Goal: Task Accomplishment & Management: Use online tool/utility

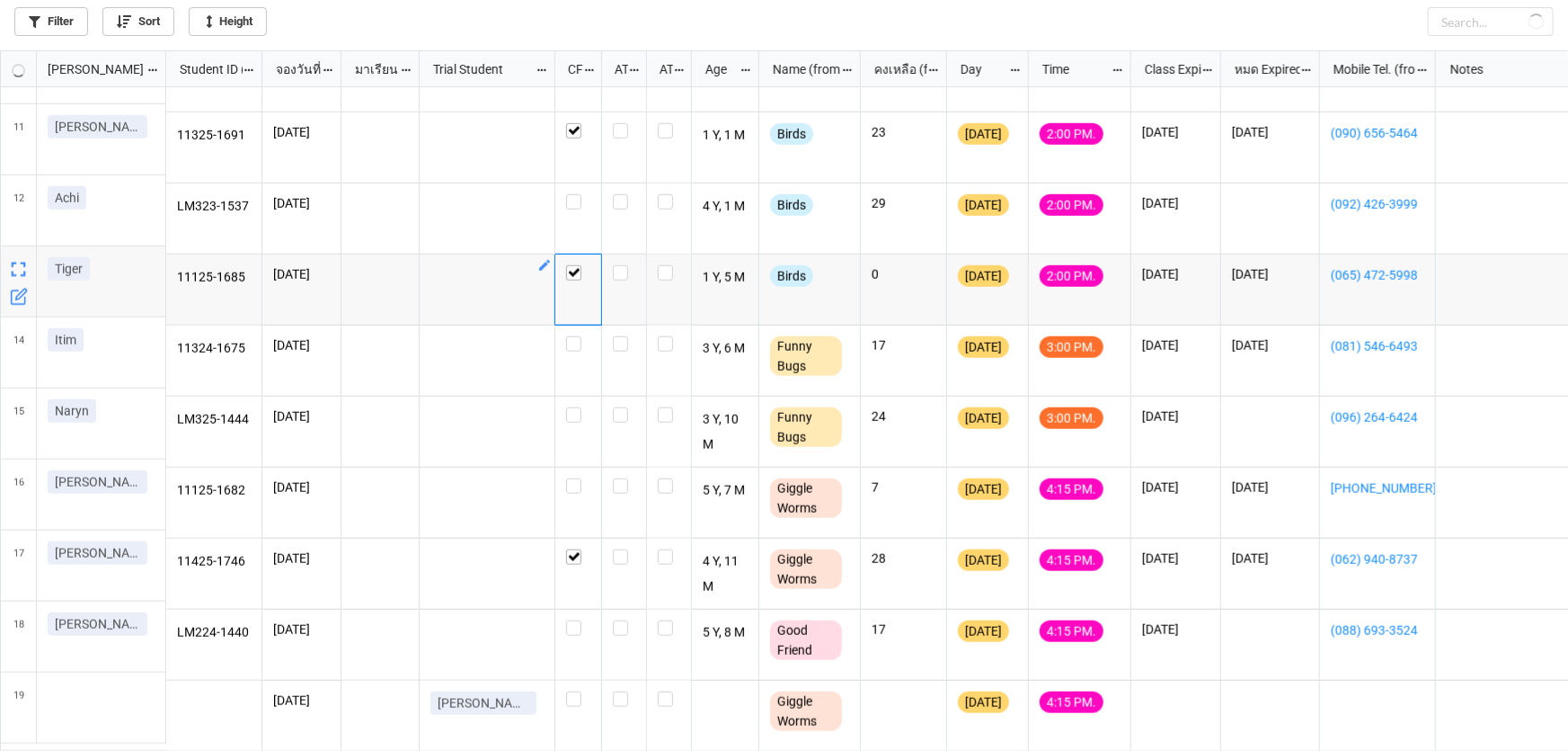
scroll to position [691, 1558]
click at [620, 265] on label "grid" at bounding box center [624, 265] width 22 height 0
click at [622, 194] on label "grid" at bounding box center [624, 194] width 22 height 0
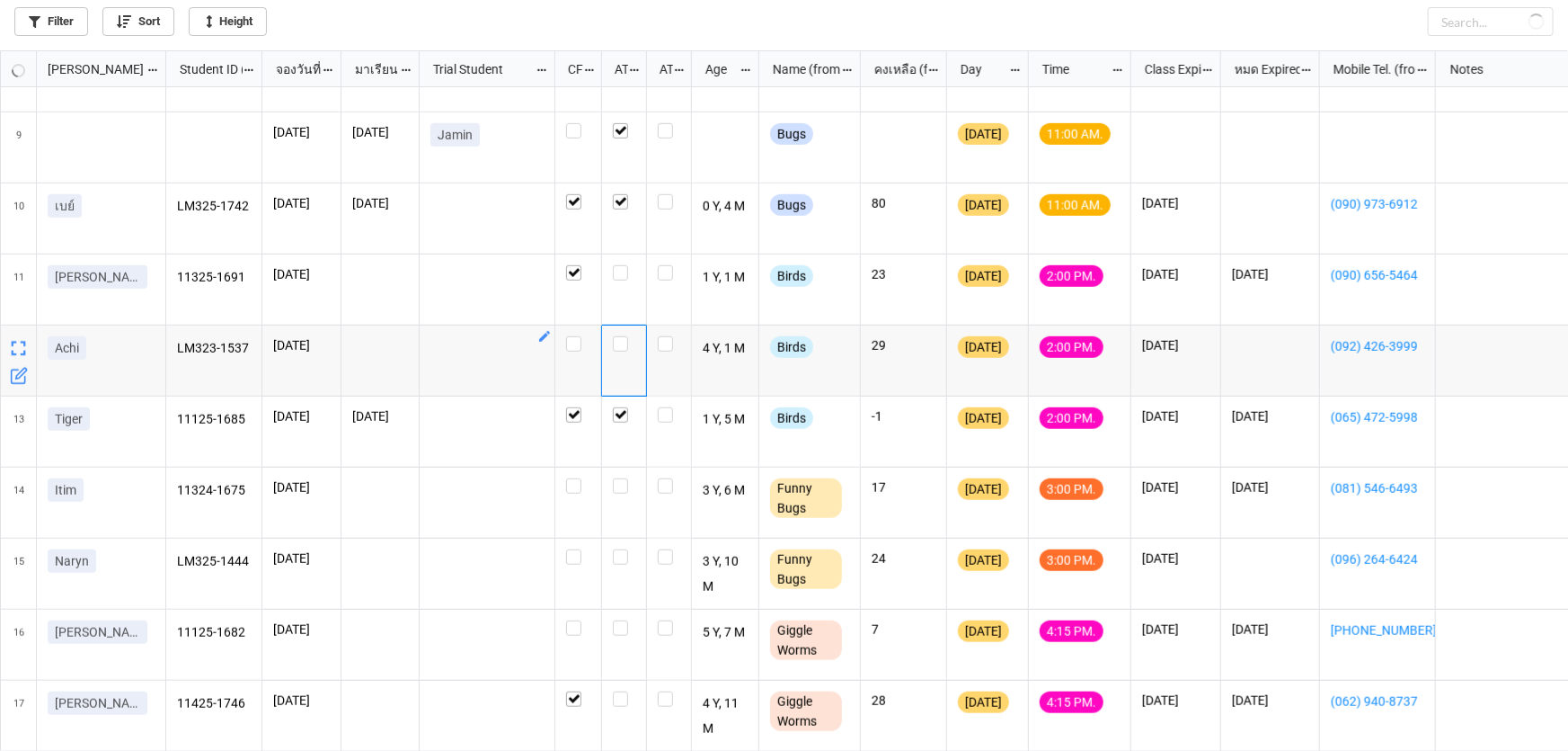
scroll to position [531, 0]
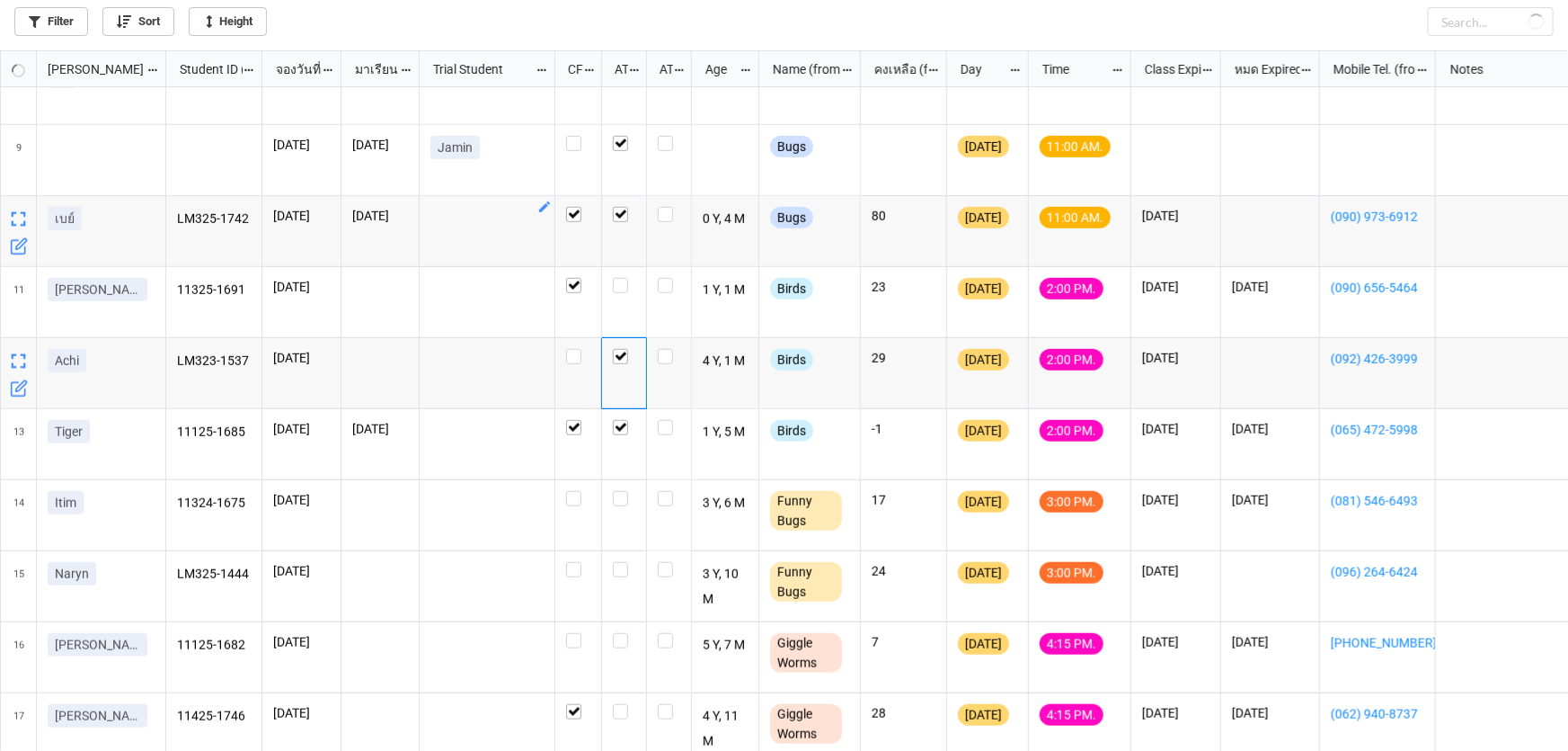
checkbox input "true"
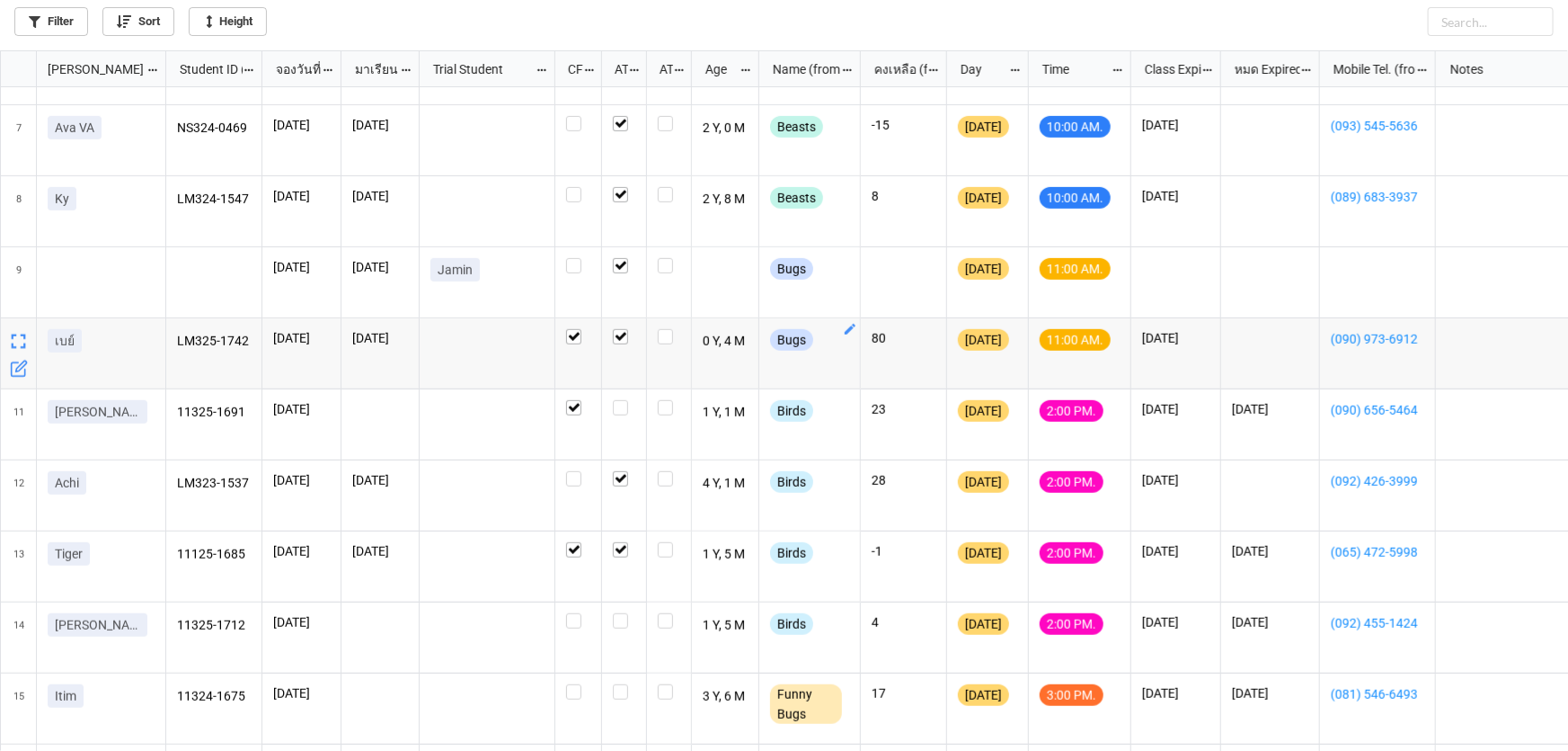
scroll to position [490, 0]
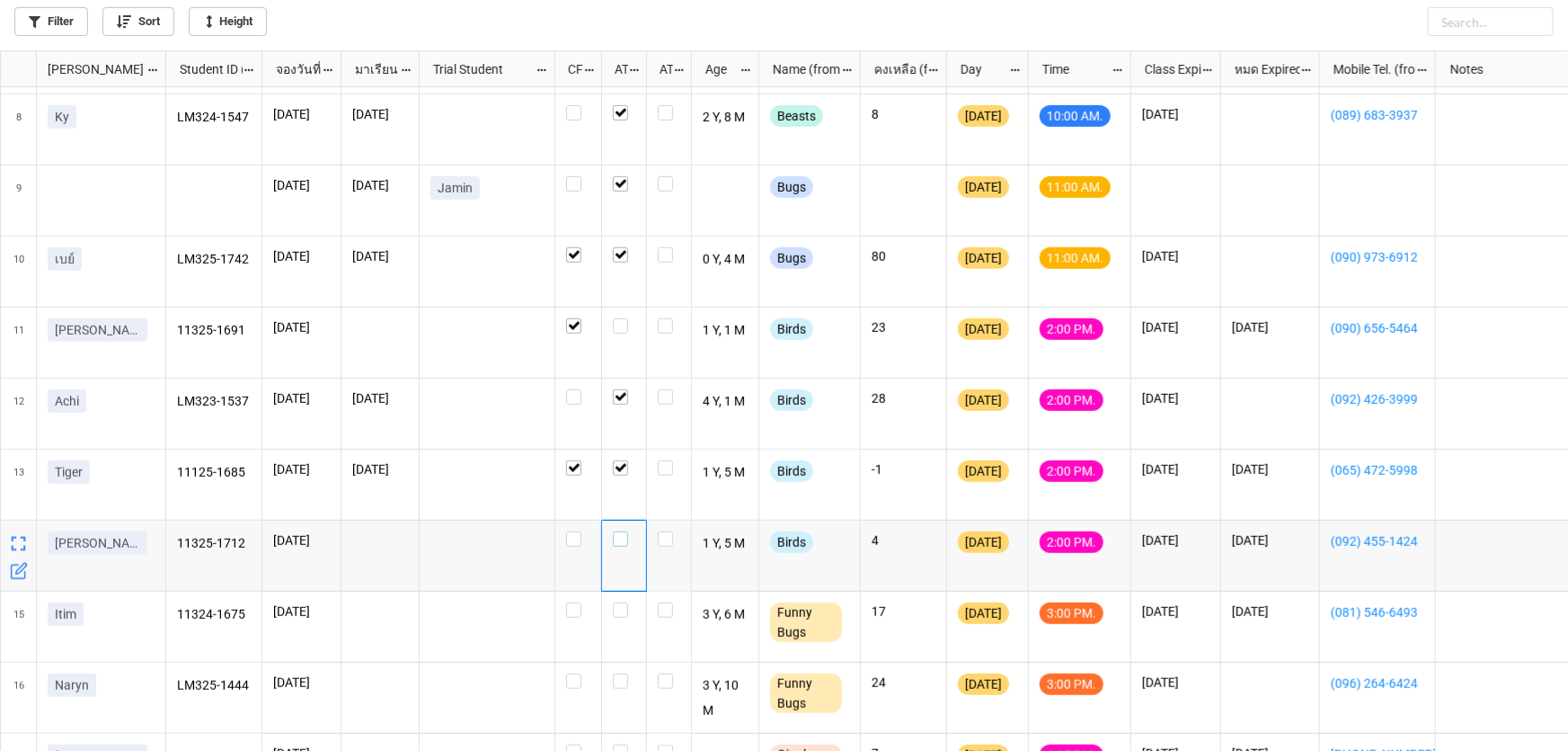
click at [620, 531] on label "grid" at bounding box center [624, 531] width 22 height 0
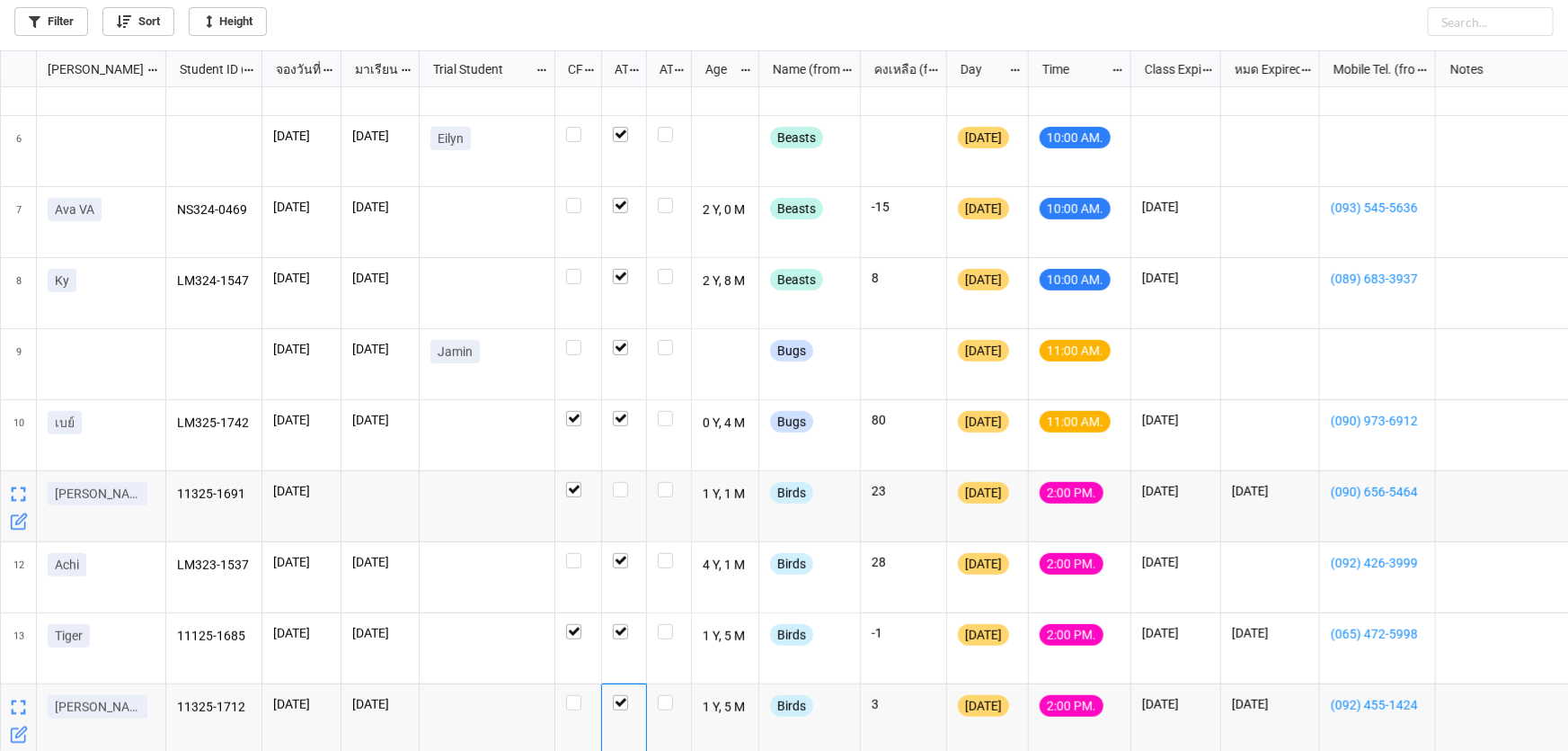
scroll to position [408, 0]
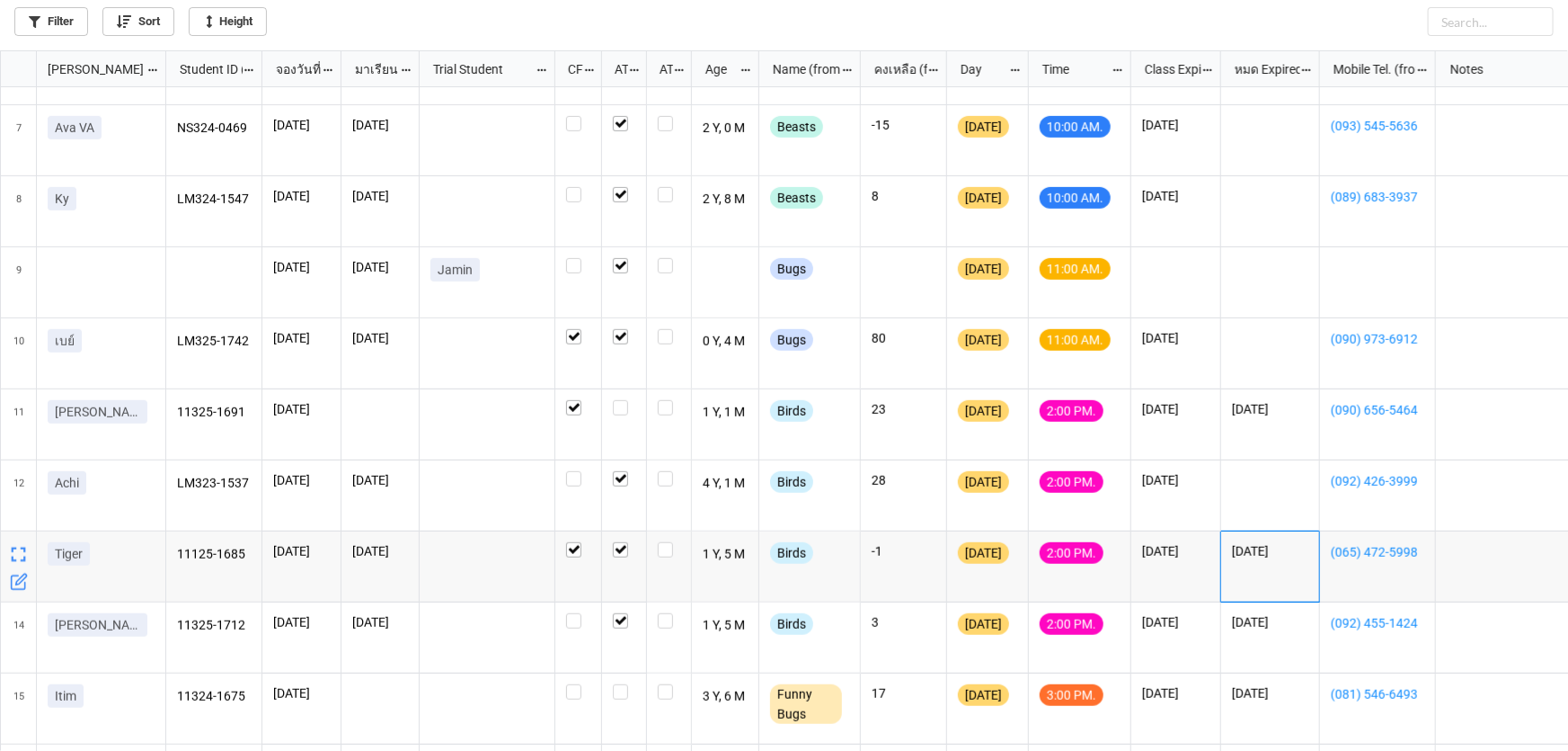
drag, startPoint x: 1222, startPoint y: 557, endPoint x: 1198, endPoint y: 552, distance: 24.5
click at [1198, 552] on div "25/8/2025 25/8/2025 Eilyn Beasts Monday 10:00 AM. NS324-0469 25/8/2025 25/8/202…" at bounding box center [903, 389] width 1473 height 1421
click at [1216, 556] on div "10/10/2025" at bounding box center [1176, 566] width 90 height 71
drag, startPoint x: 1216, startPoint y: 556, endPoint x: 1141, endPoint y: 548, distance: 75.4
click at [1141, 548] on div "10/10/2025" at bounding box center [1176, 566] width 90 height 71
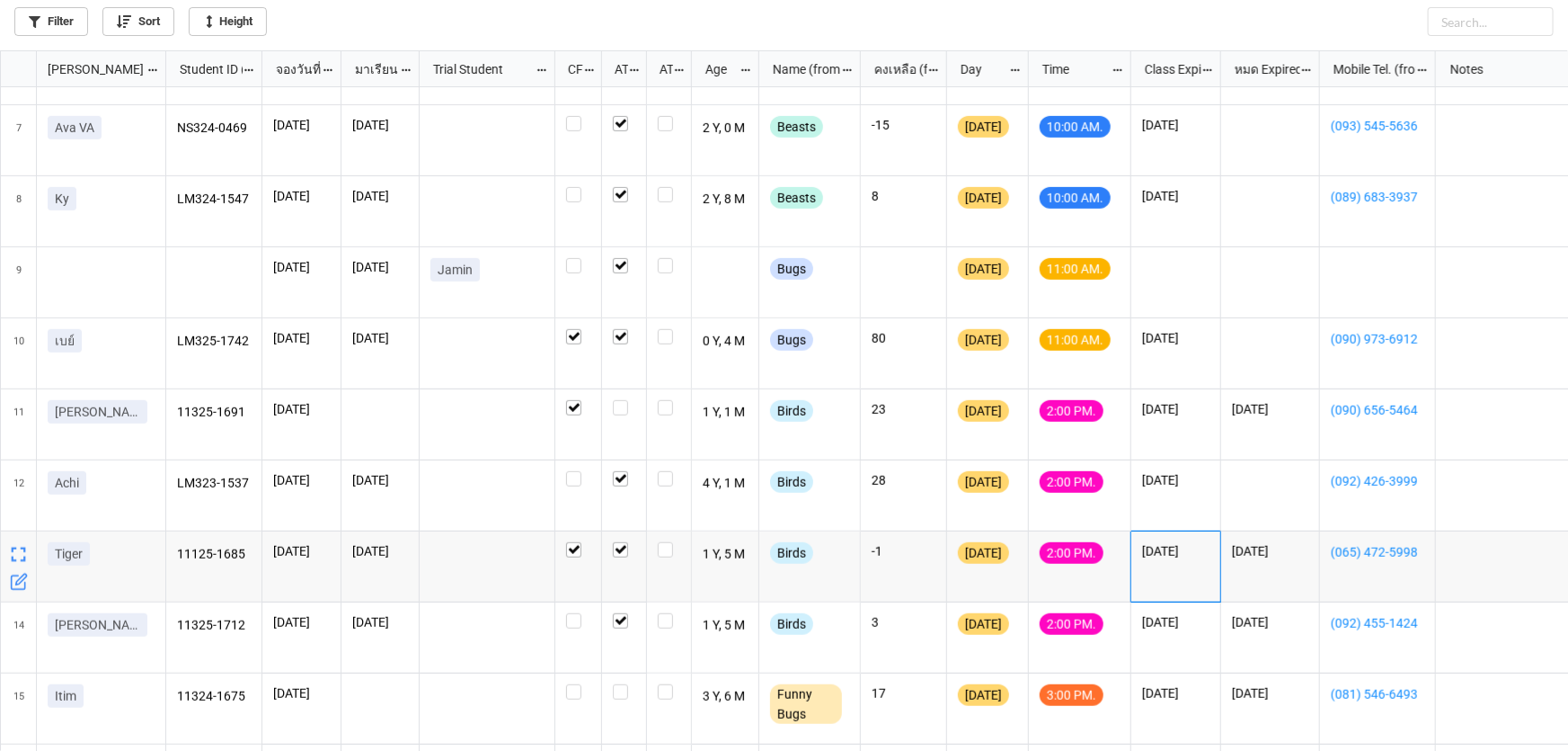
copy p "10/10/2025"
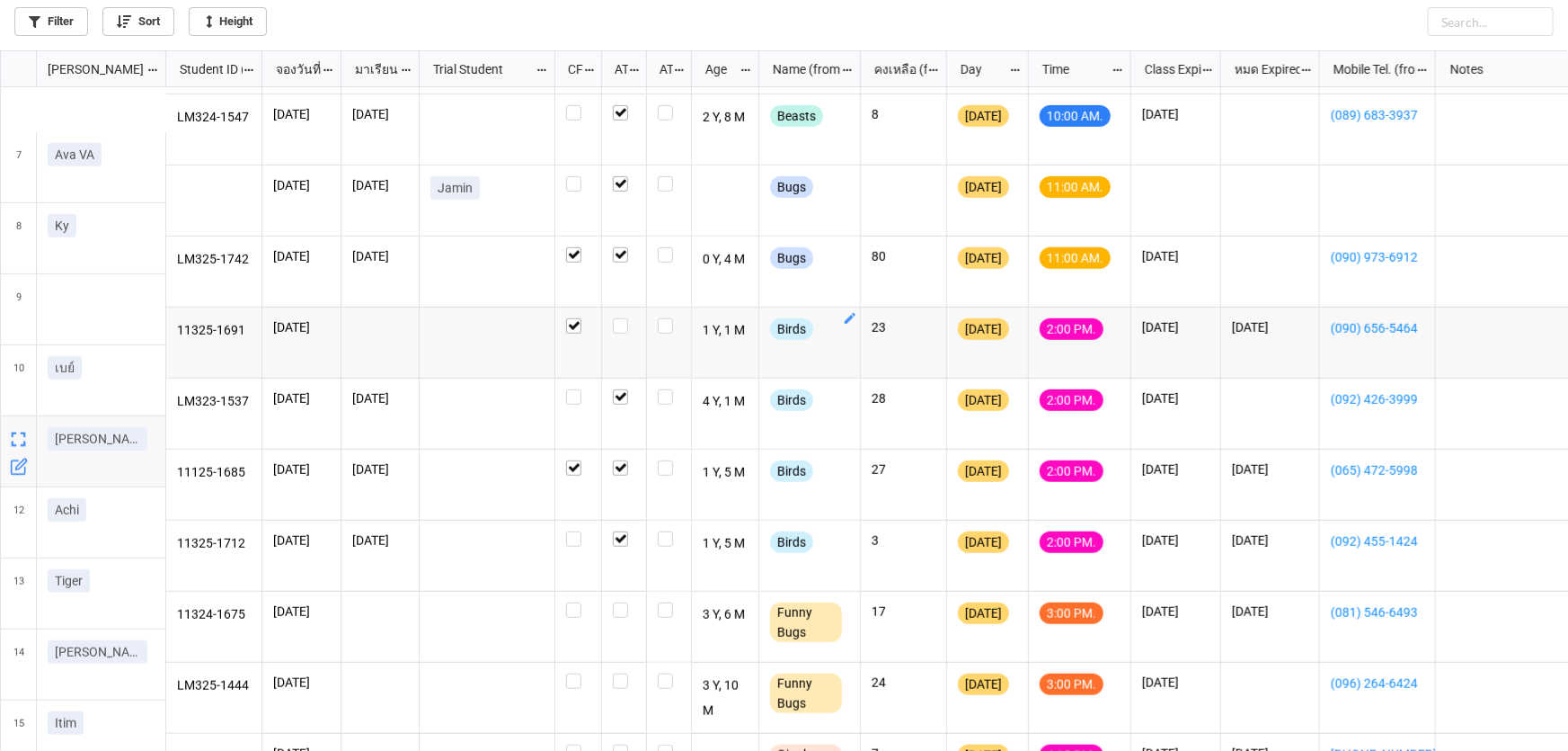
scroll to position [490, 0]
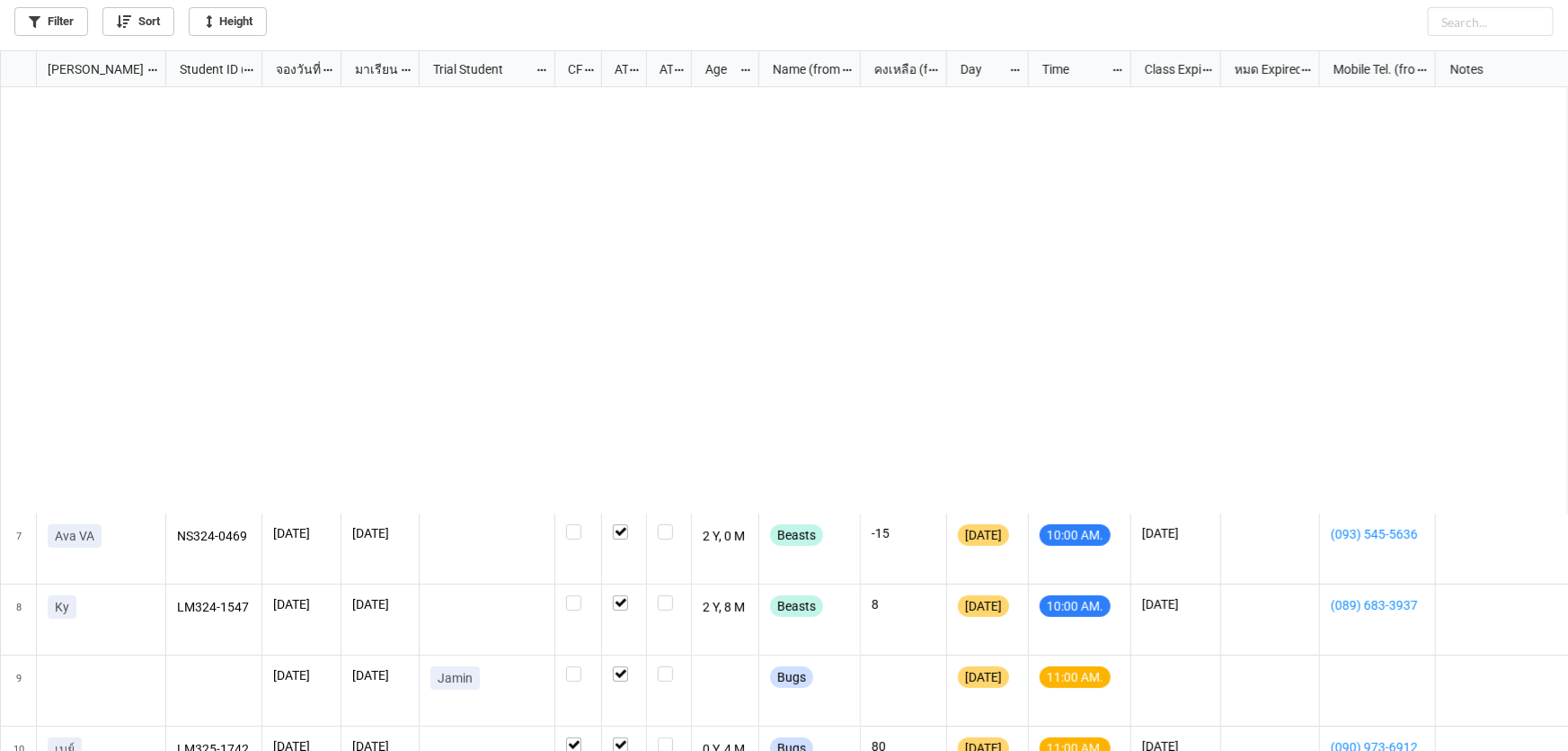
scroll to position [490, 0]
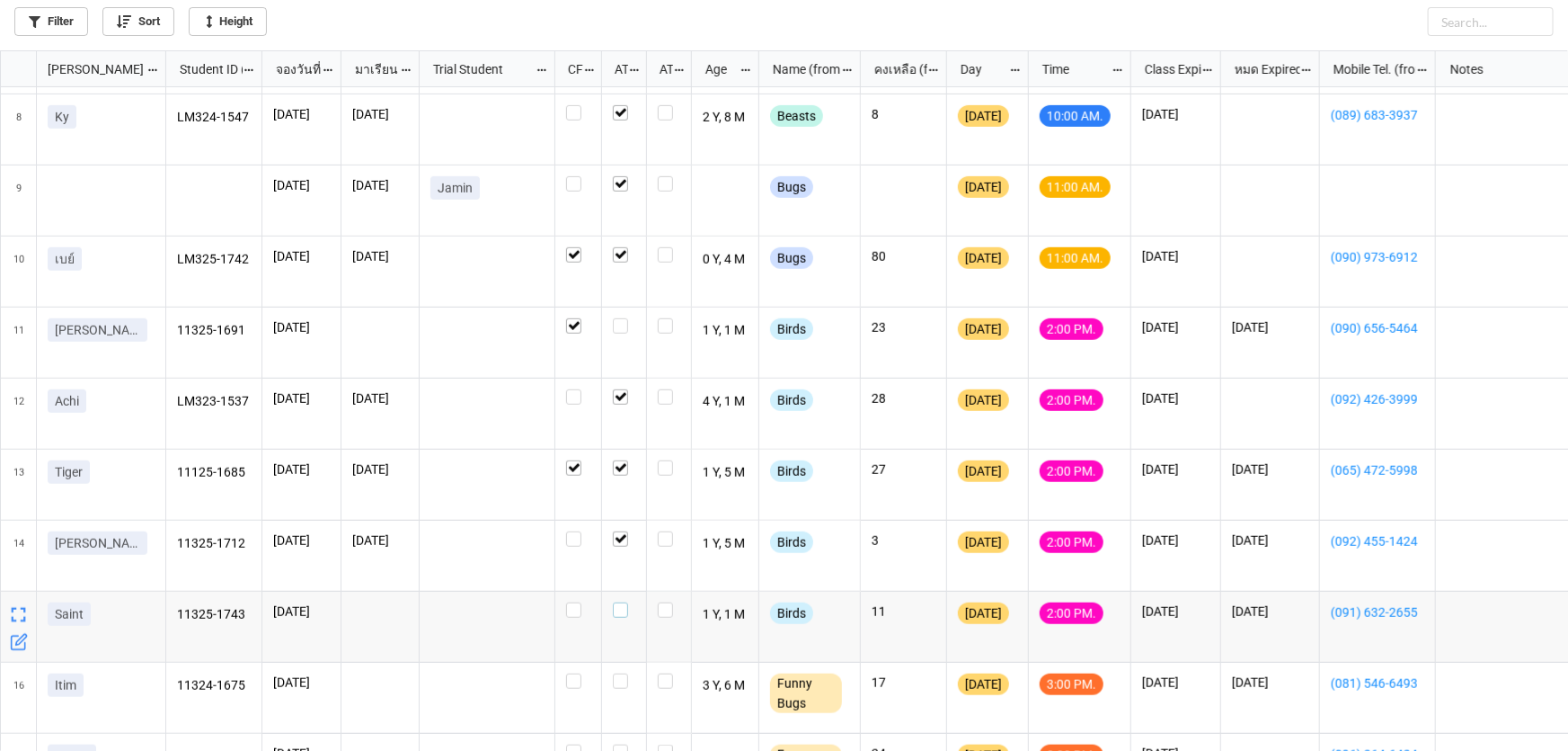
click at [627, 614] on div "grid" at bounding box center [624, 610] width 22 height 15
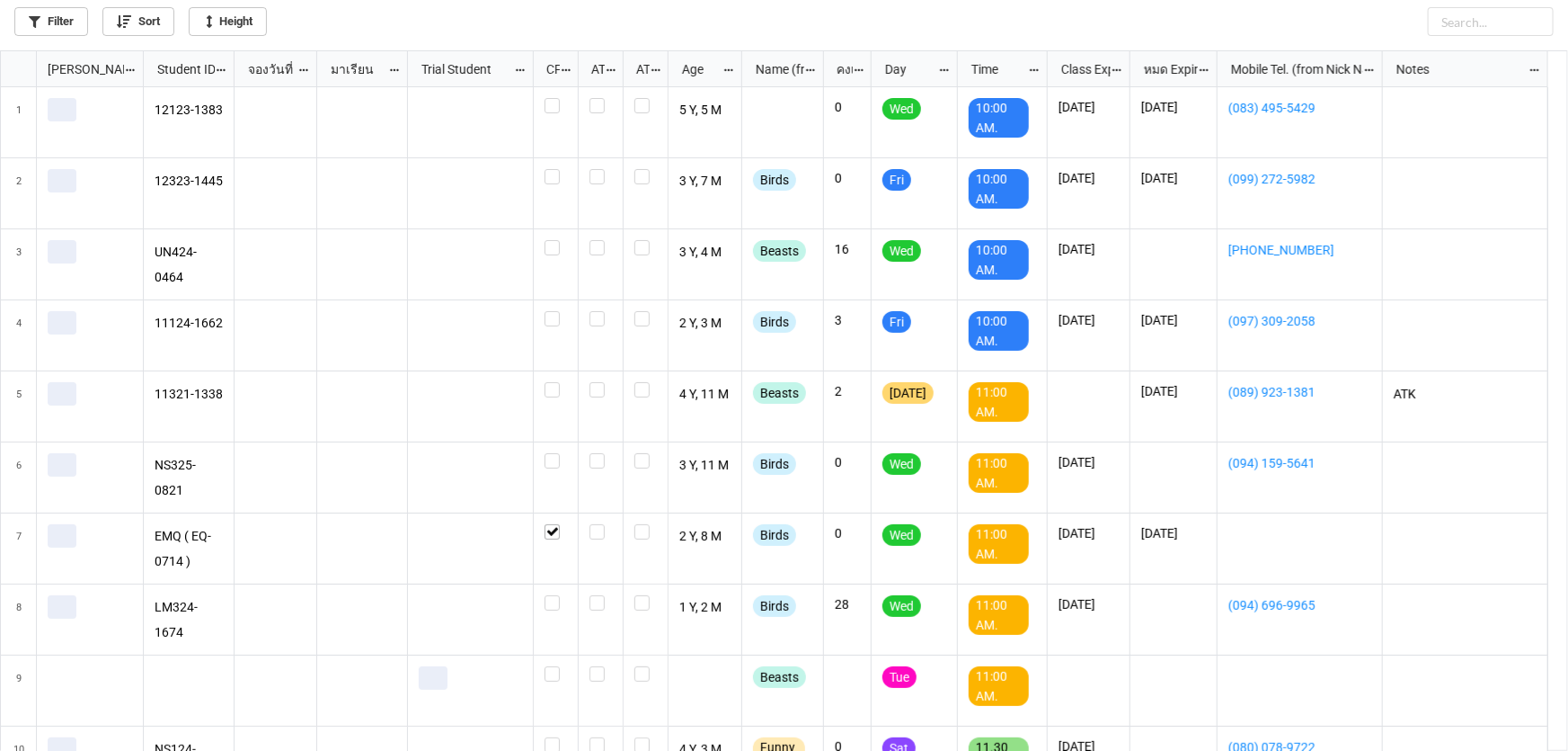
scroll to position [691, 1558]
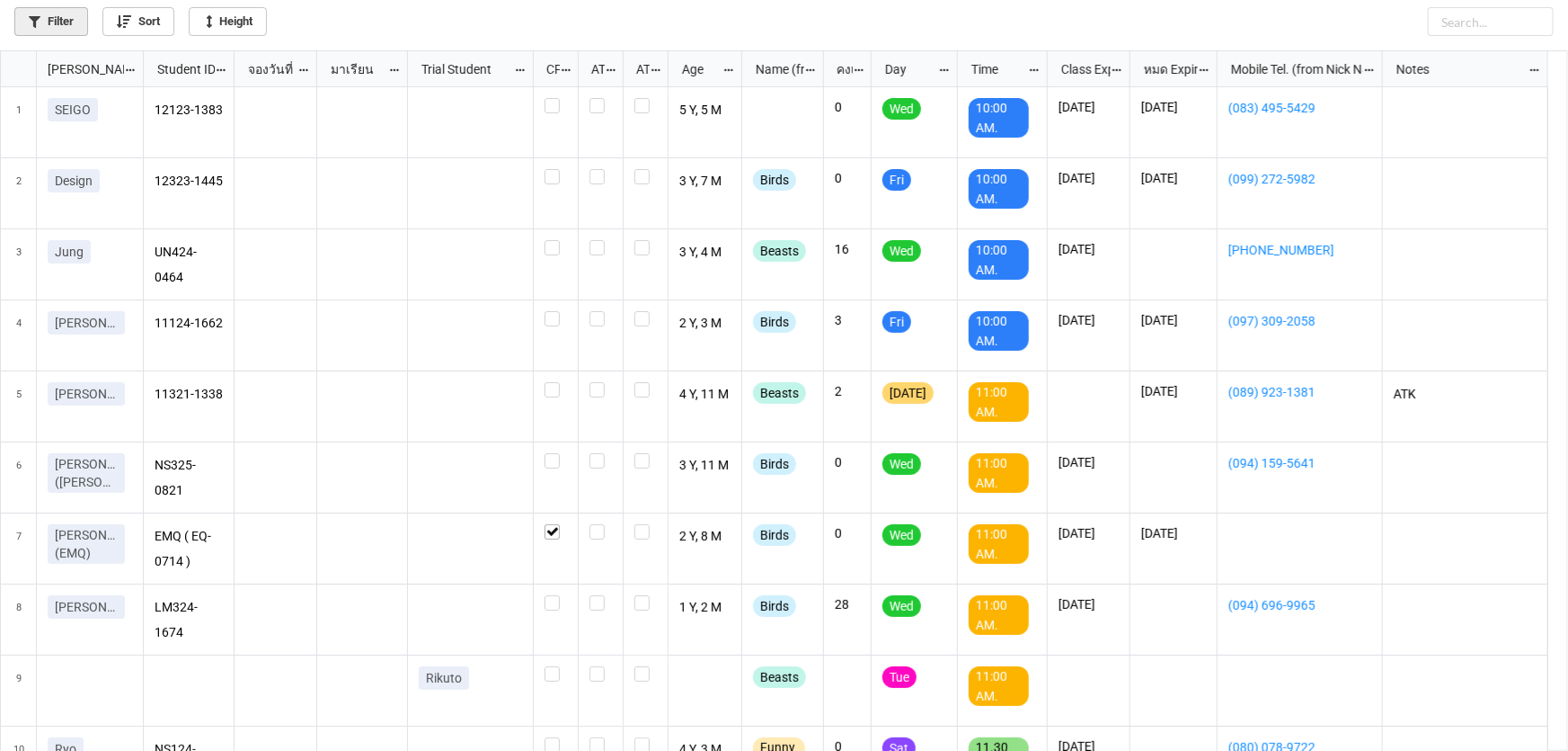
click at [80, 19] on link "Filter" at bounding box center [50, 21] width 73 height 29
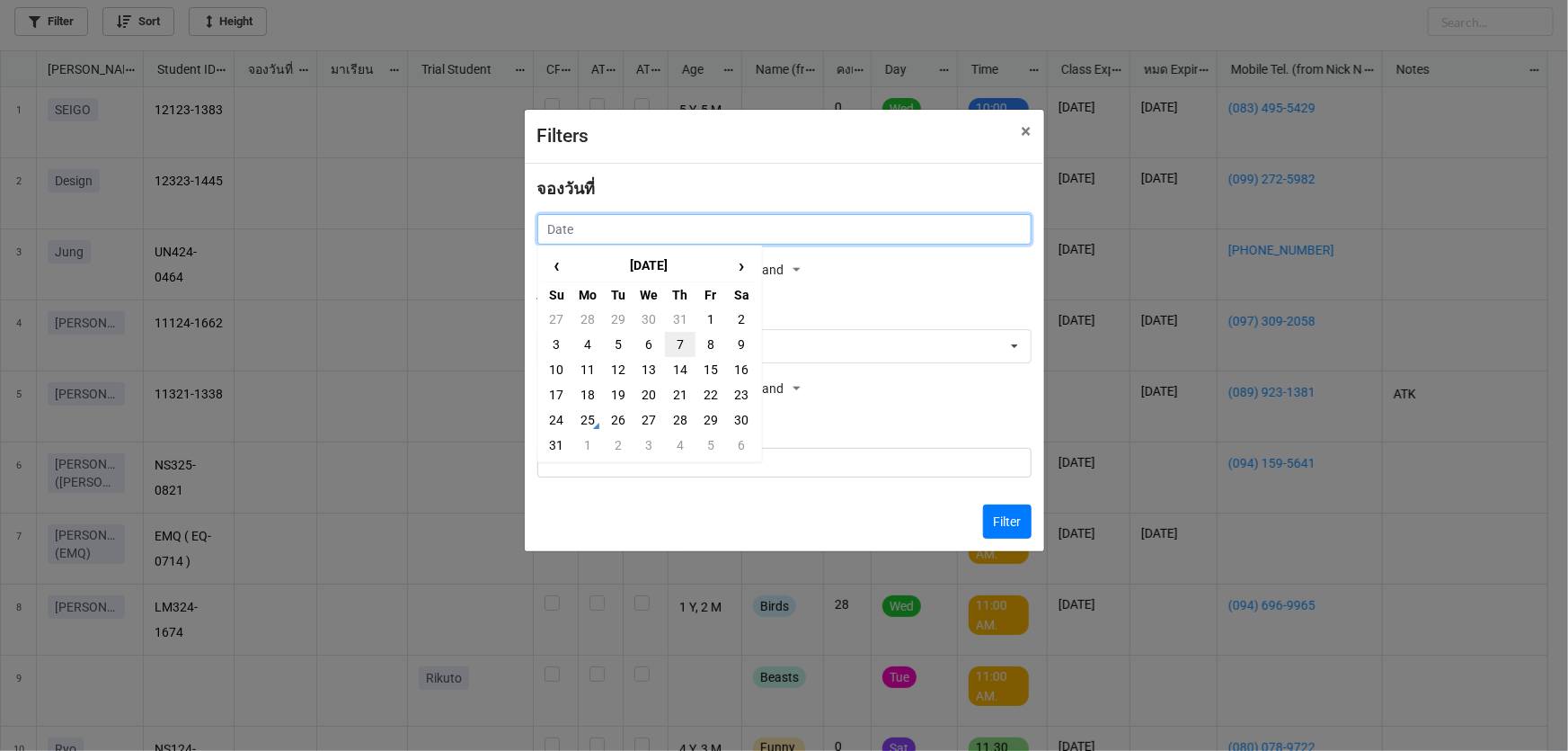
drag, startPoint x: 718, startPoint y: 235, endPoint x: 691, endPoint y: 344, distance: 112.3
click at [717, 242] on input "text" at bounding box center [784, 229] width 495 height 31
click at [620, 415] on td "26" at bounding box center [618, 420] width 31 height 25
type input "26/8/2025"
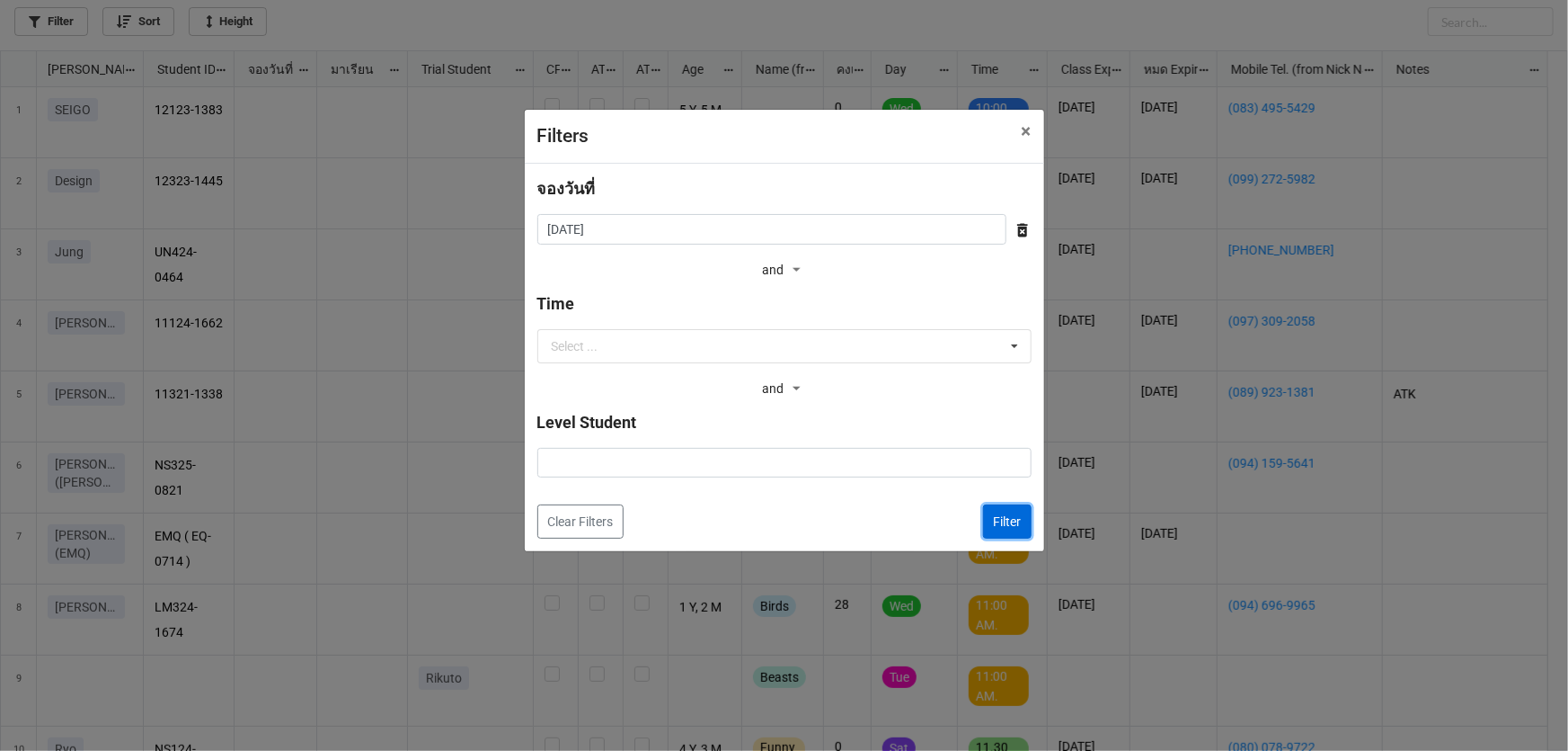
drag, startPoint x: 996, startPoint y: 519, endPoint x: 955, endPoint y: 175, distance: 346.4
click at [997, 519] on button "Filter" at bounding box center [1008, 521] width 48 height 34
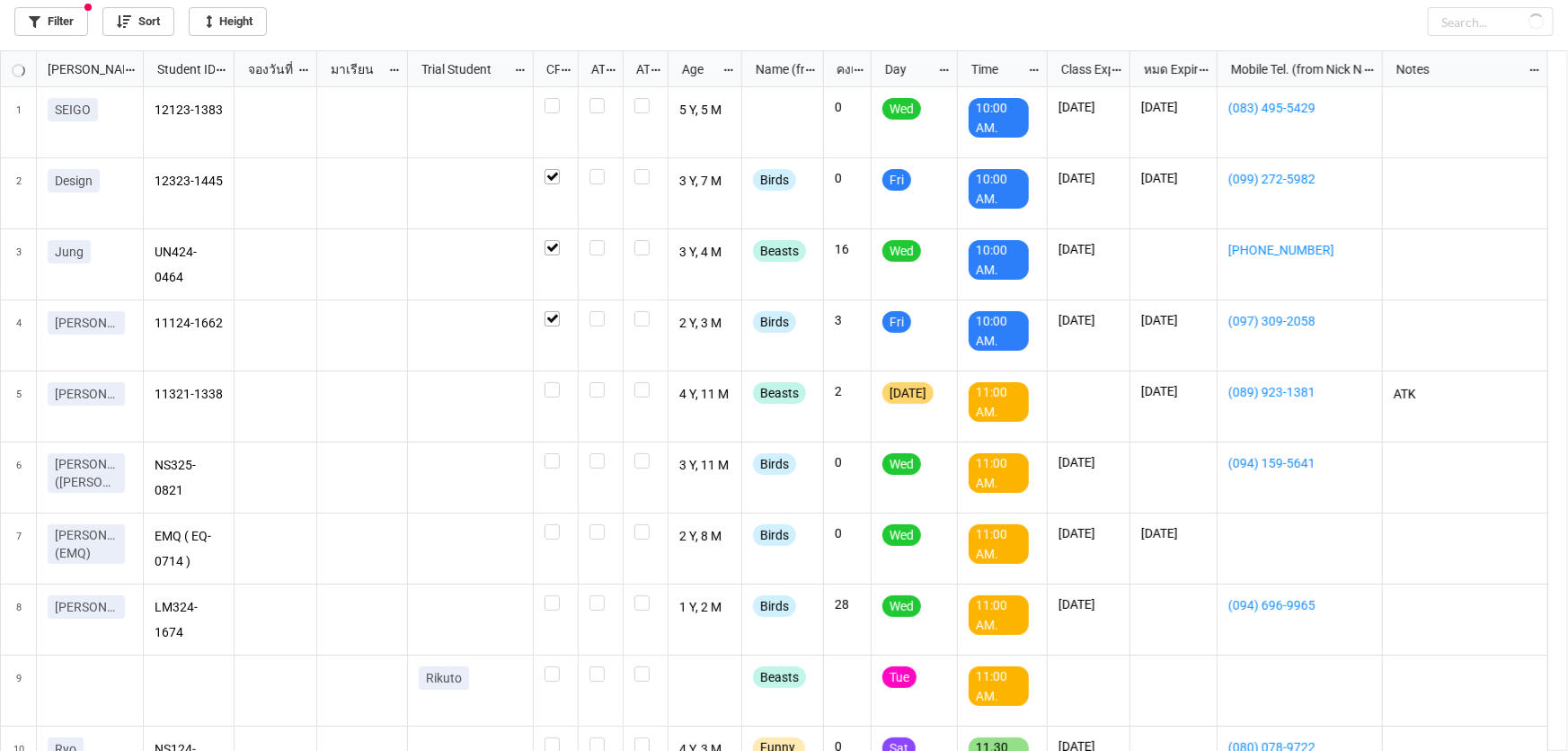
checkbox input "true"
checkbox input "false"
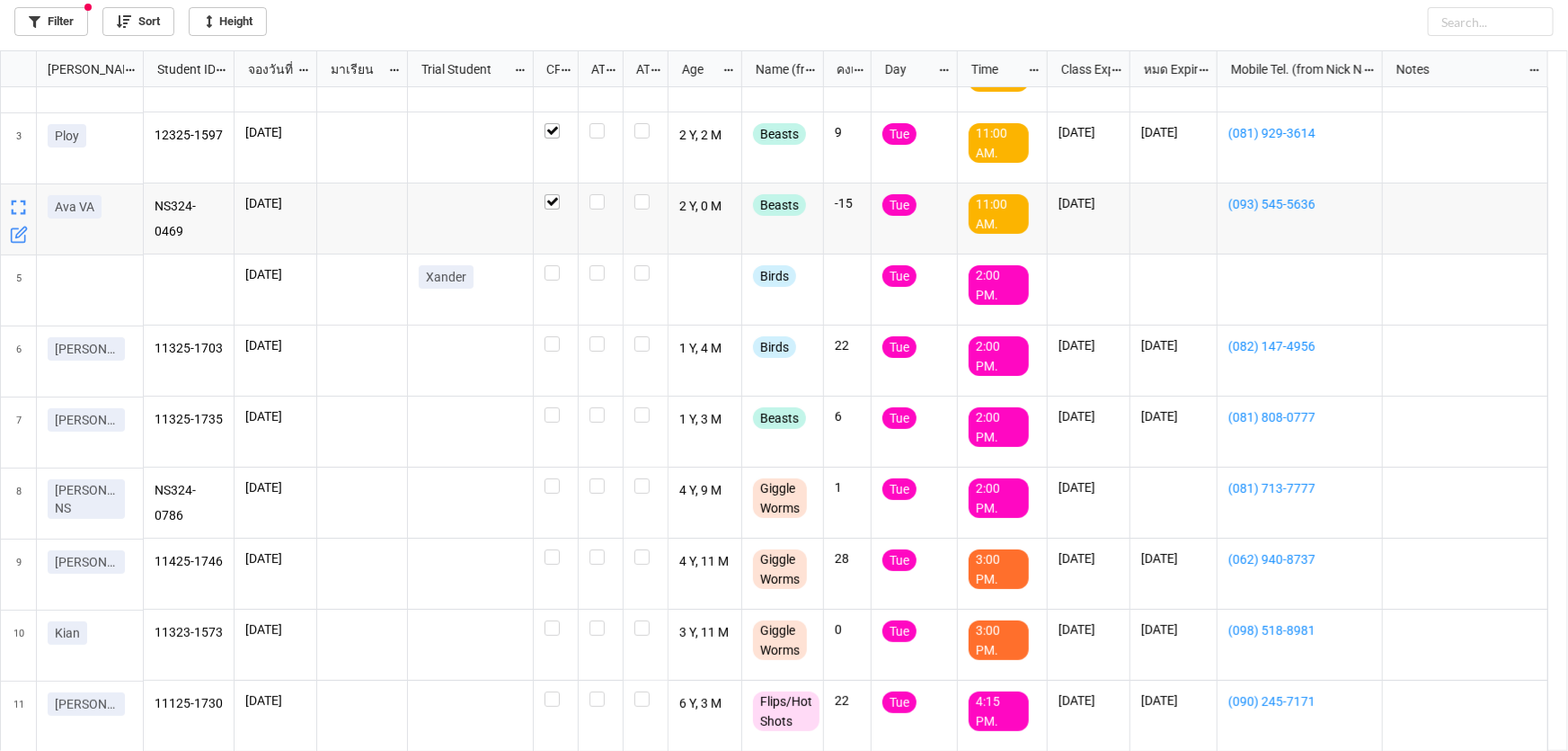
scroll to position [117, 0]
click at [550, 336] on label "grid" at bounding box center [556, 336] width 22 height 0
click at [558, 408] on label "grid" at bounding box center [556, 408] width 22 height 0
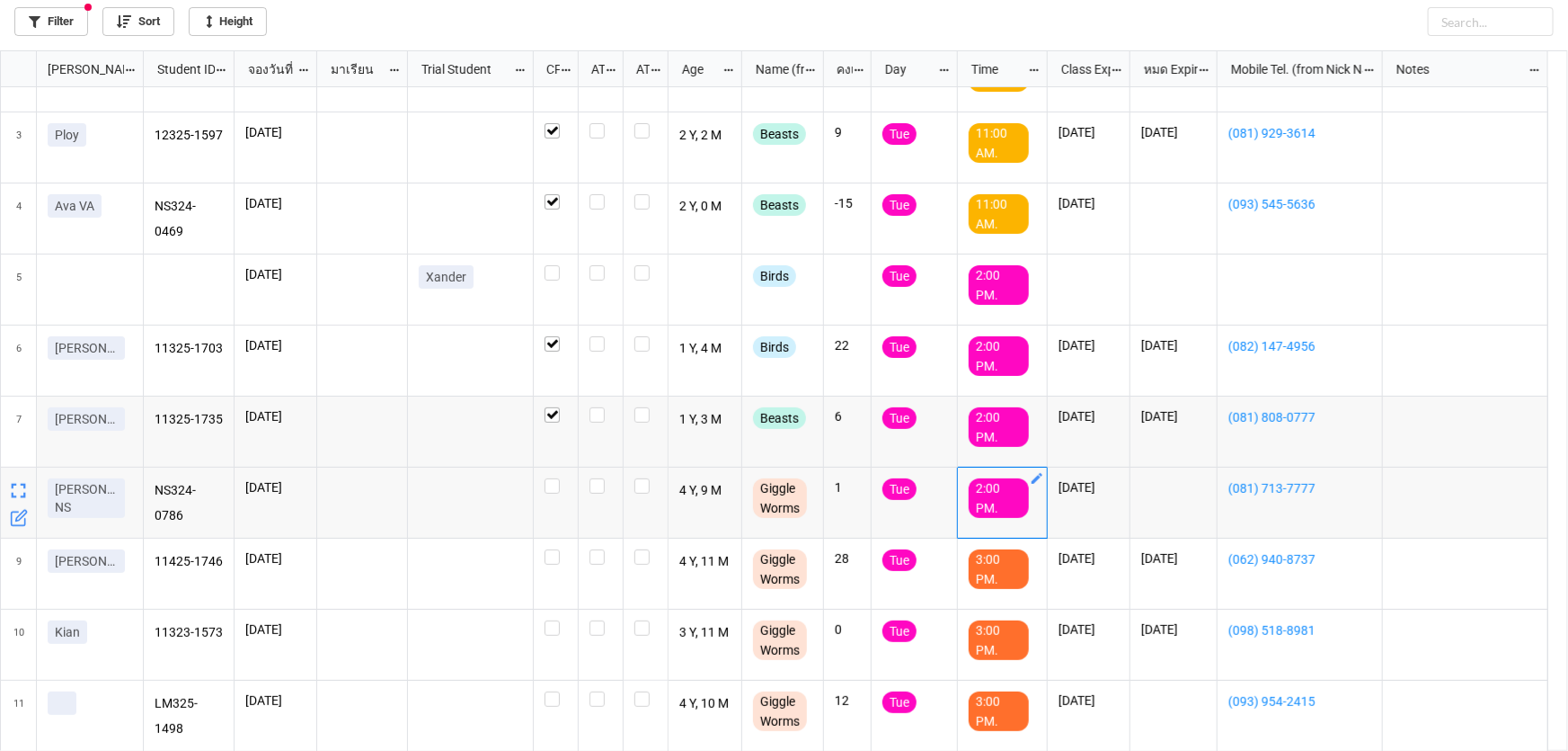
click at [1041, 479] on icon "grid" at bounding box center [1036, 478] width 14 height 14
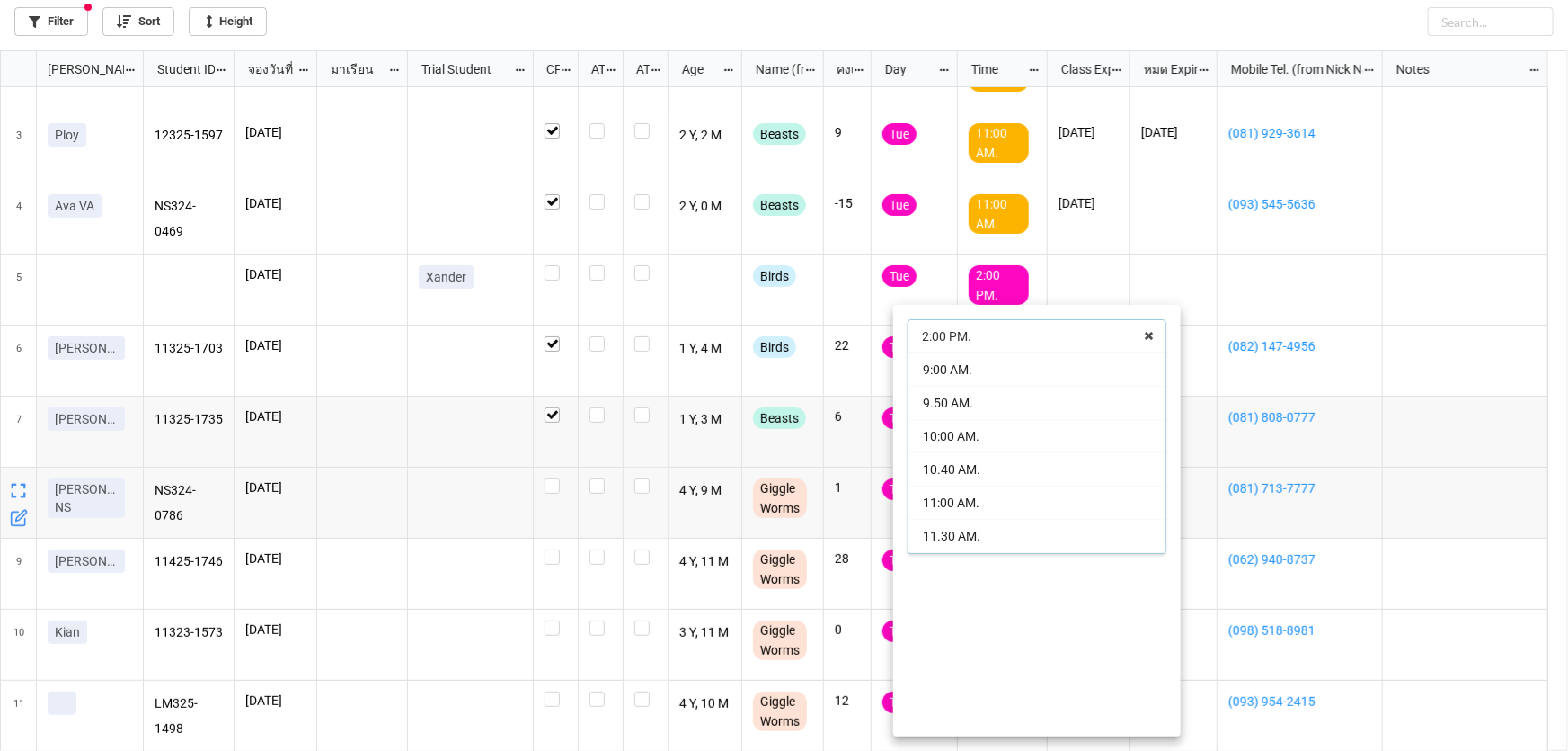
scroll to position [63, 0]
drag, startPoint x: 755, startPoint y: 498, endPoint x: 770, endPoint y: 502, distance: 15.5
click at [758, 499] on div at bounding box center [784, 375] width 1568 height 751
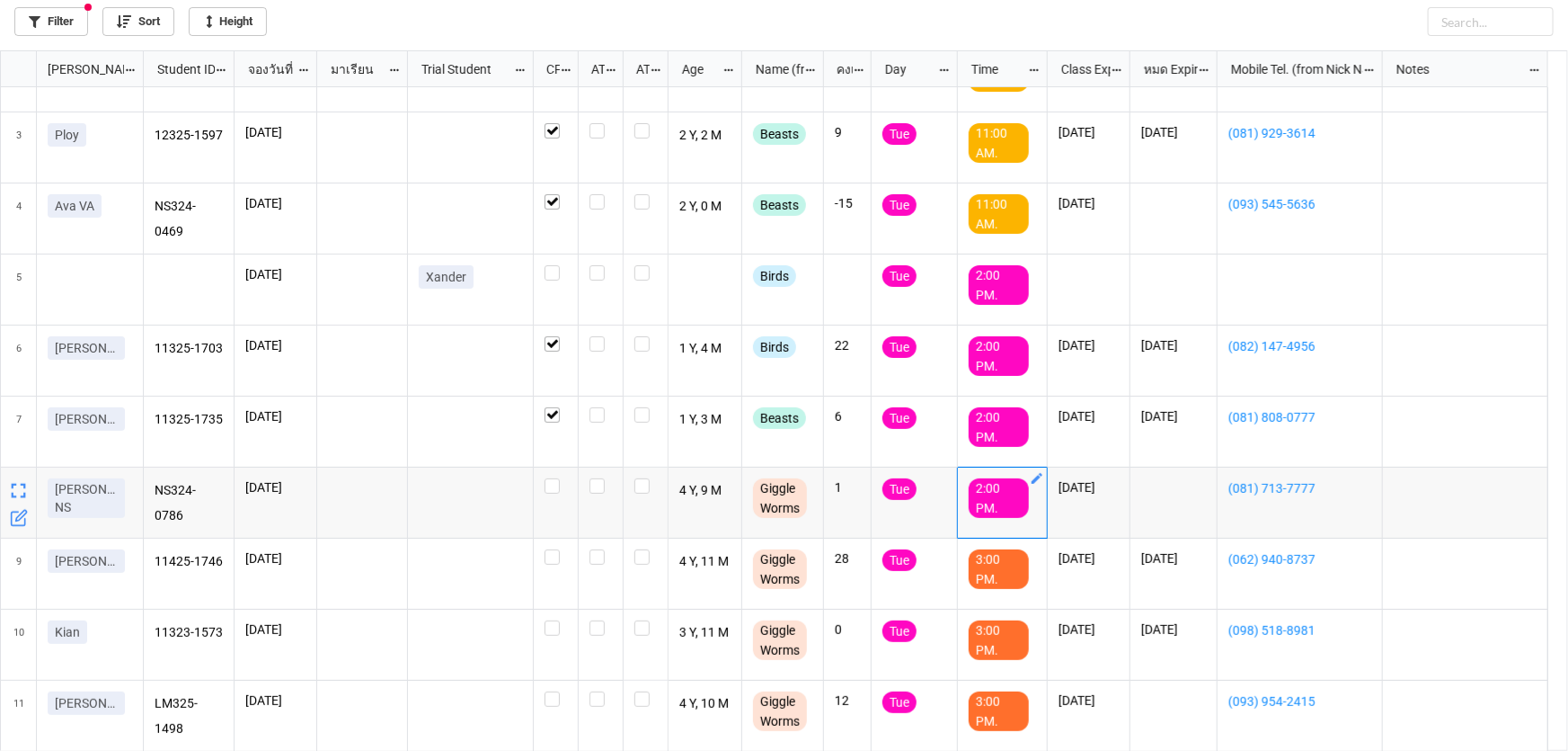
click at [1039, 477] on icon "grid" at bounding box center [1037, 479] width 11 height 11
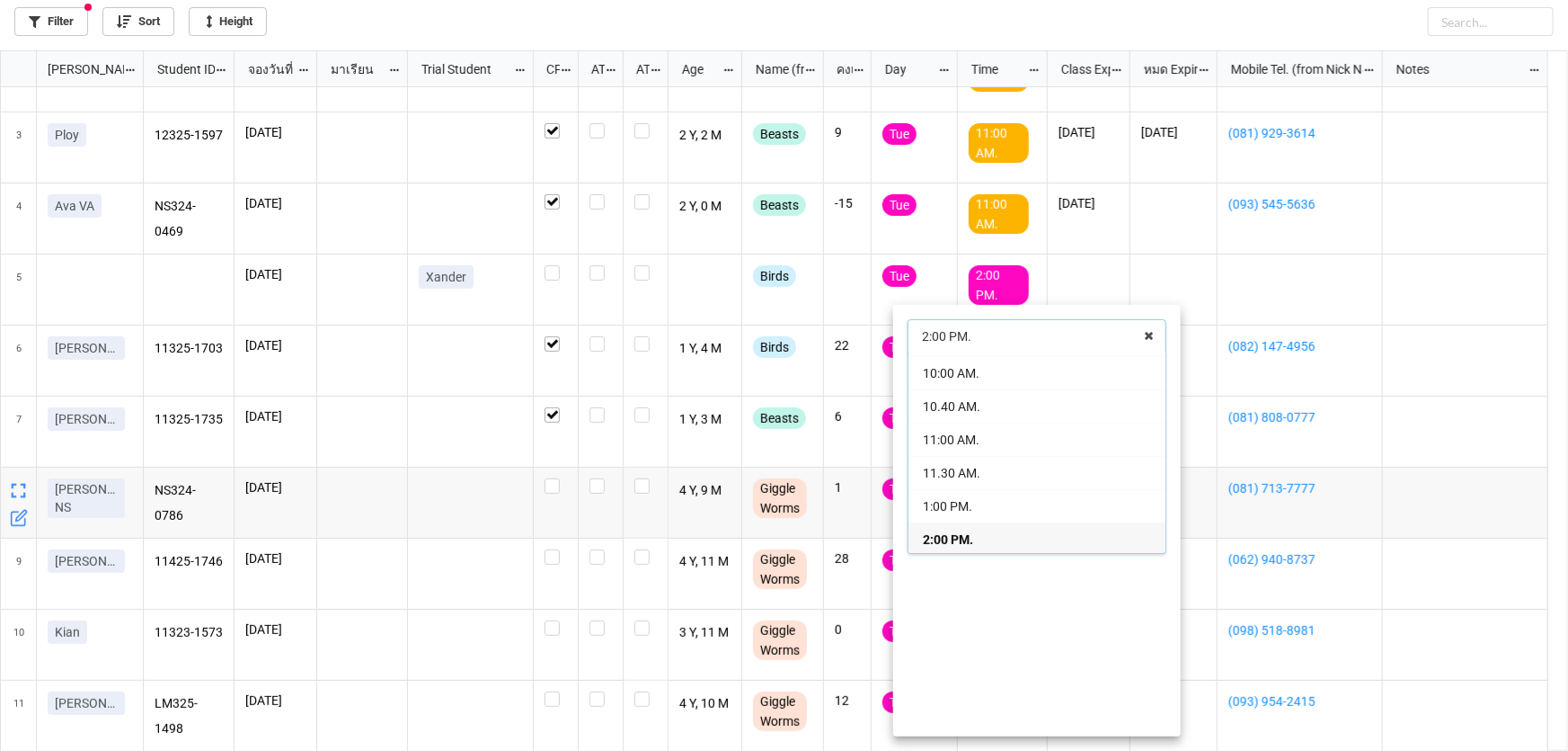
scroll to position [145, 0]
drag, startPoint x: 1012, startPoint y: 486, endPoint x: 1032, endPoint y: 515, distance: 35.2
click at [1032, 515] on div "9:00 AM. 9.50 AM. 10:00 AM. 10.40 AM. 11:00 AM. 11.30 AM. 1:00 PM. 2:00 PM. 2:1…" at bounding box center [1036, 453] width 259 height 201
click at [1032, 515] on div "3:00 PM." at bounding box center [1036, 524] width 257 height 33
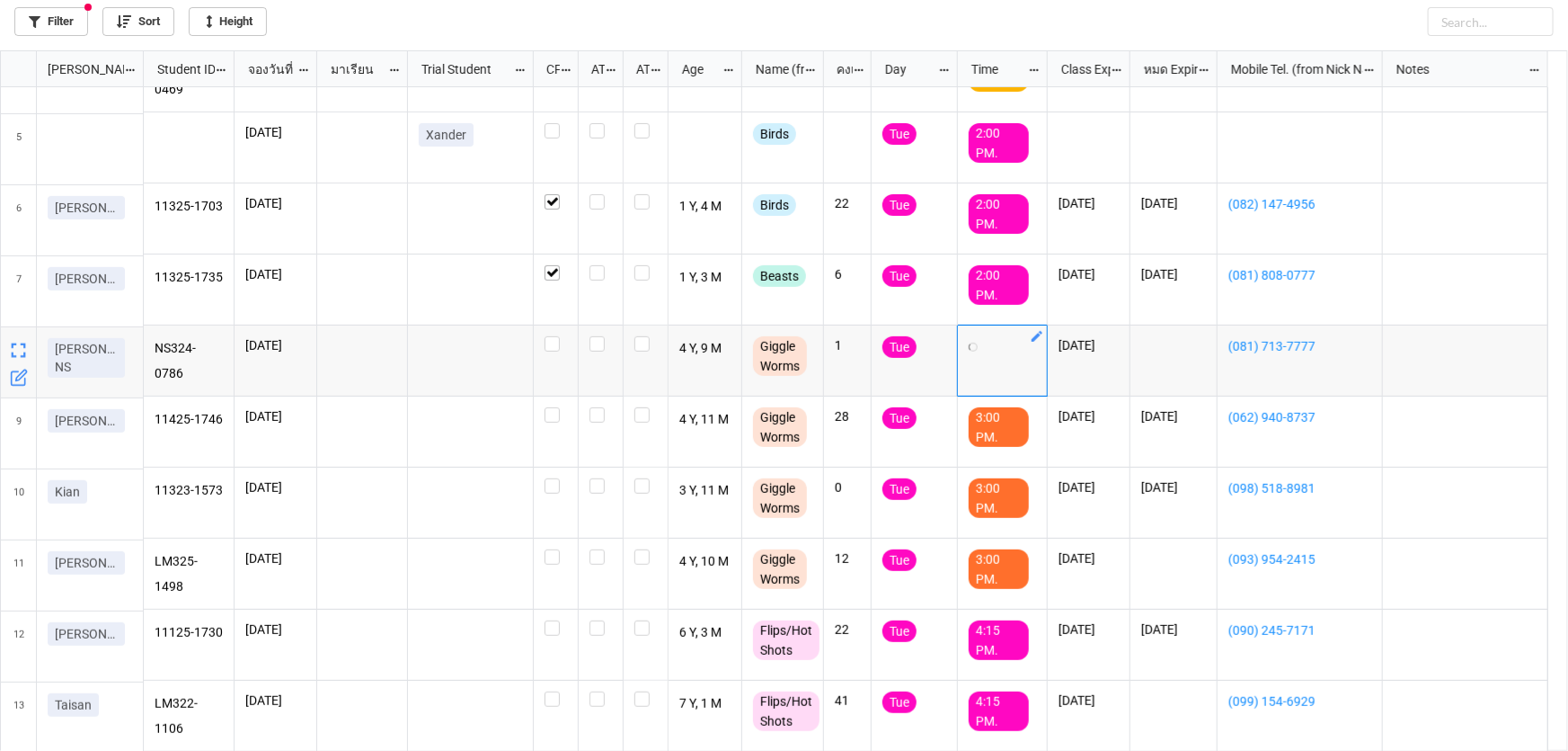
scroll to position [259, 0]
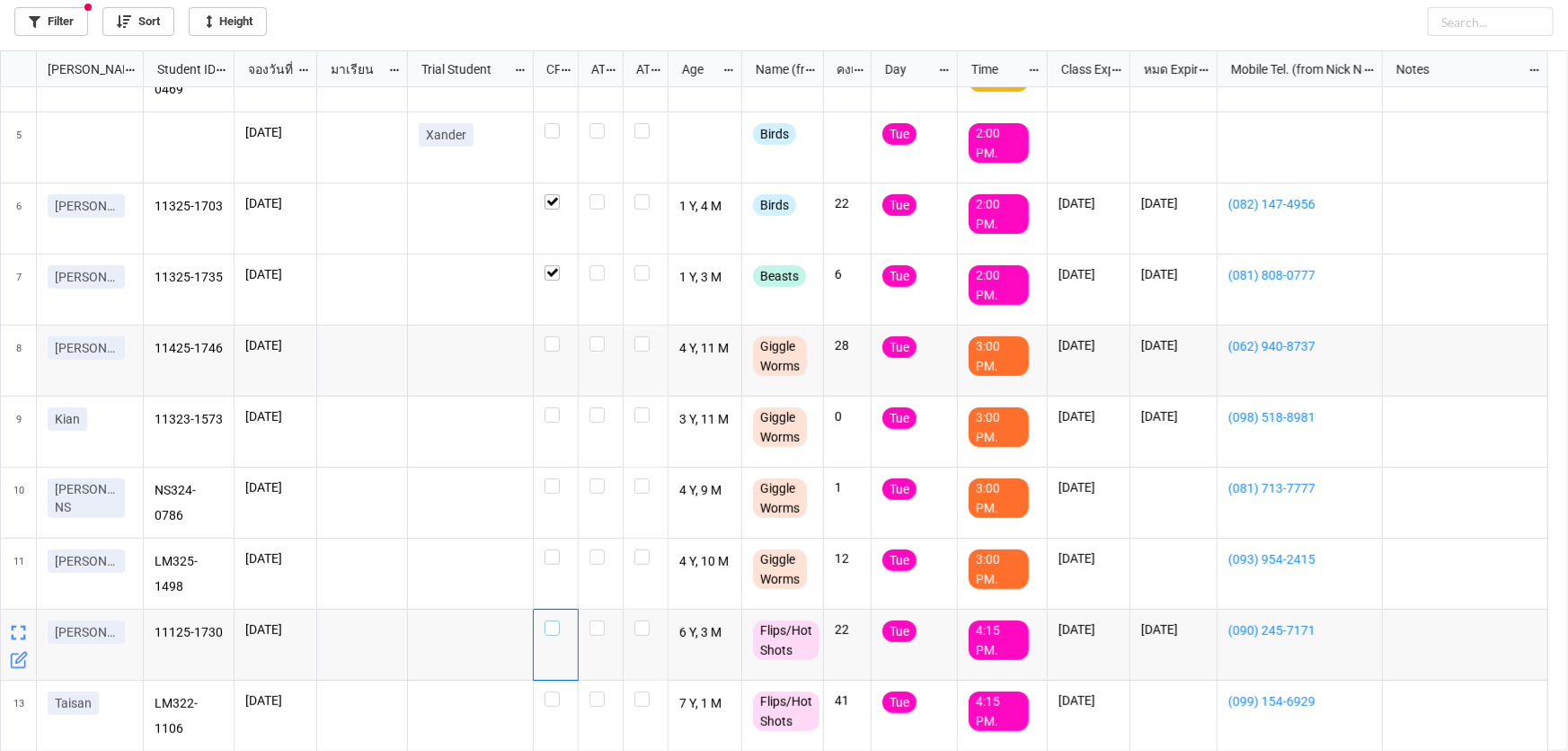
click at [553, 620] on label "grid" at bounding box center [556, 620] width 22 height 0
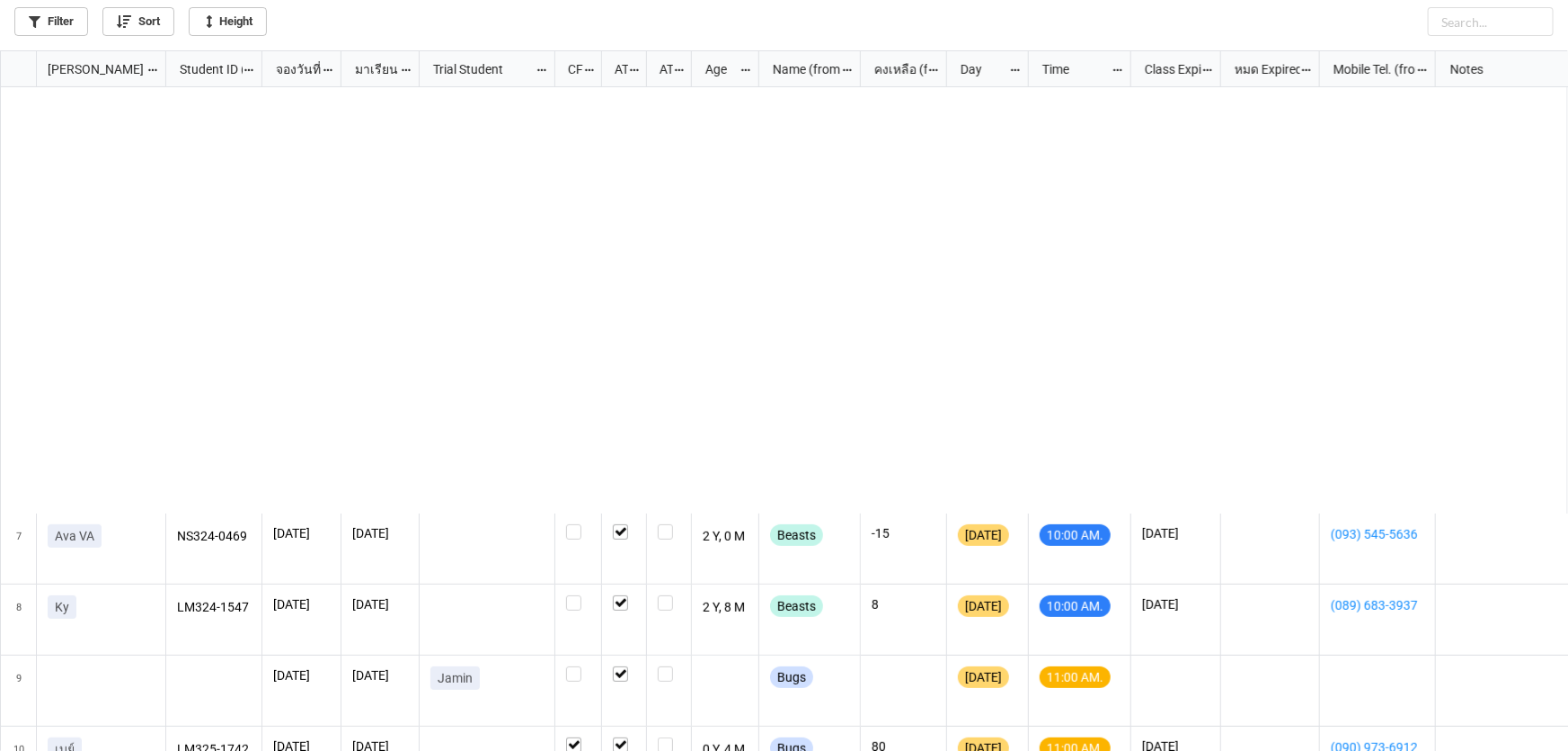
scroll to position [490, 0]
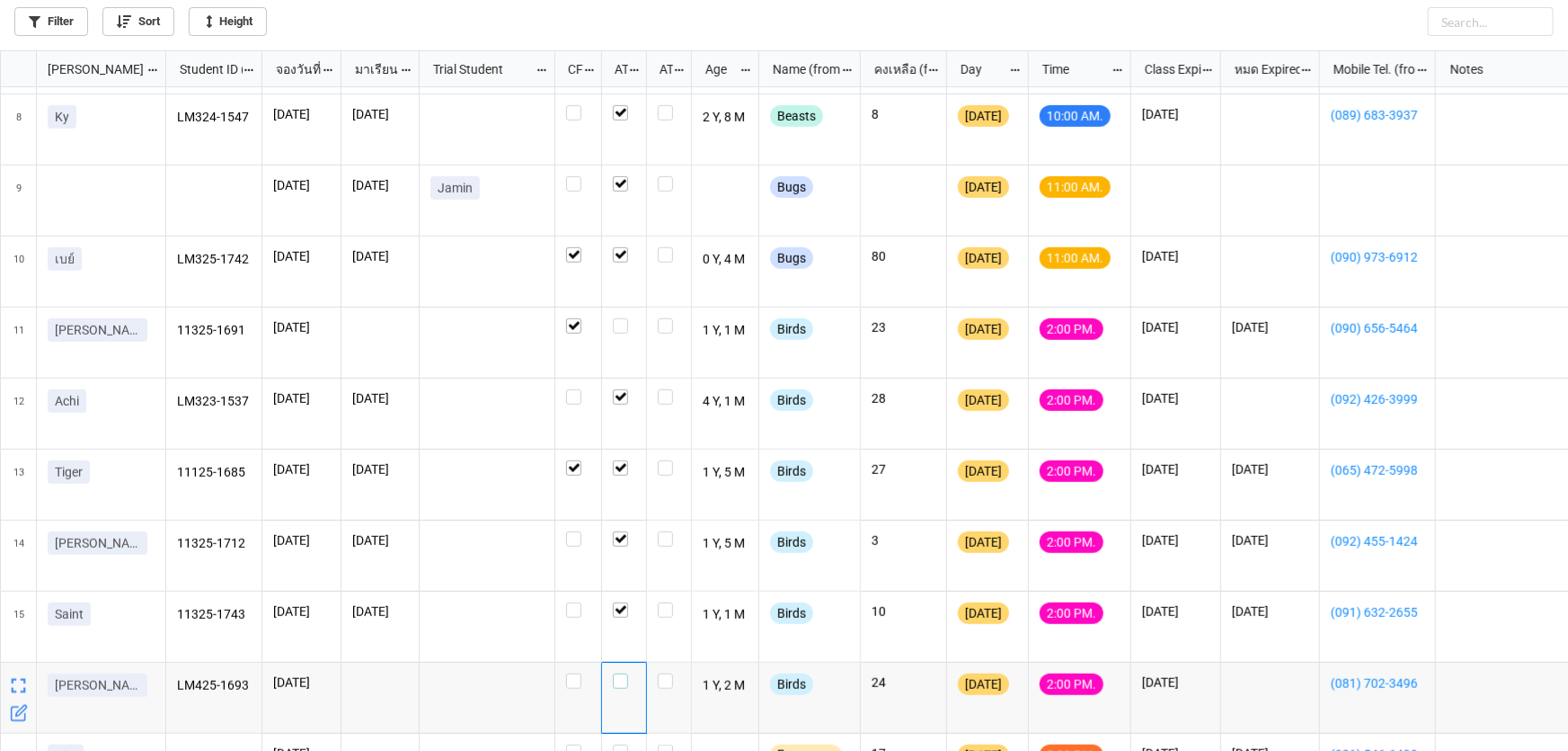
click at [623, 674] on label "grid" at bounding box center [624, 674] width 22 height 0
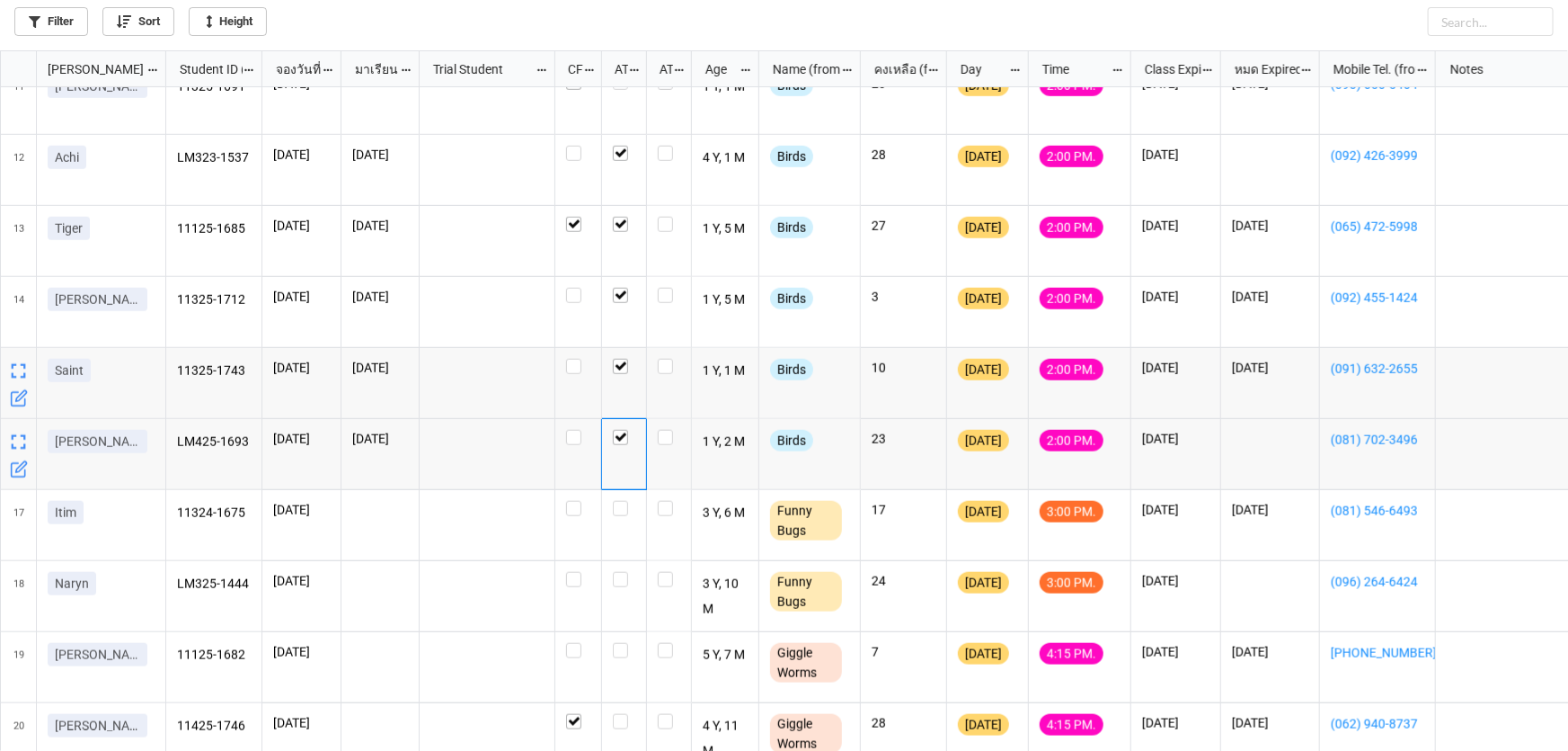
scroll to position [735, 0]
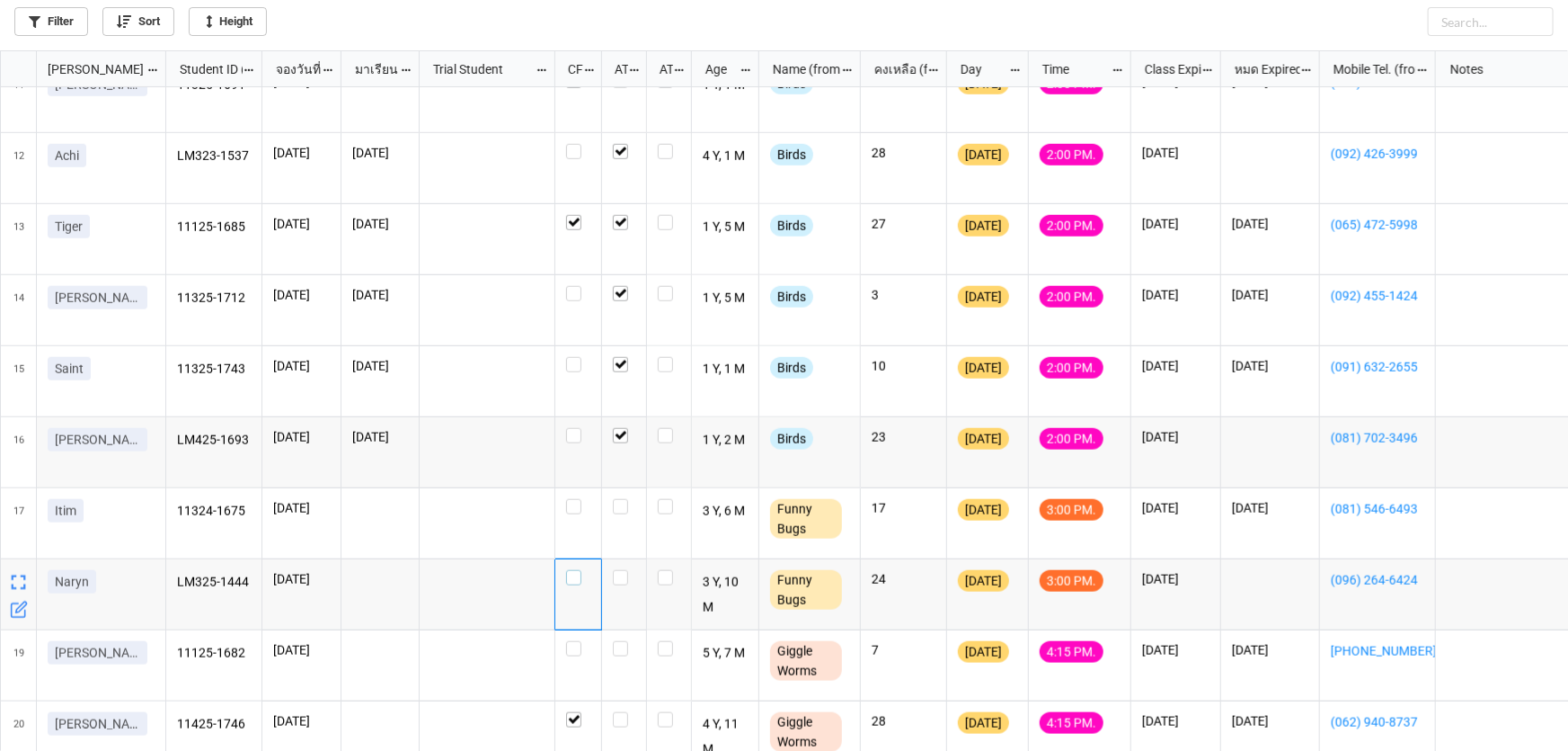
click at [569, 570] on label "grid" at bounding box center [578, 570] width 24 height 0
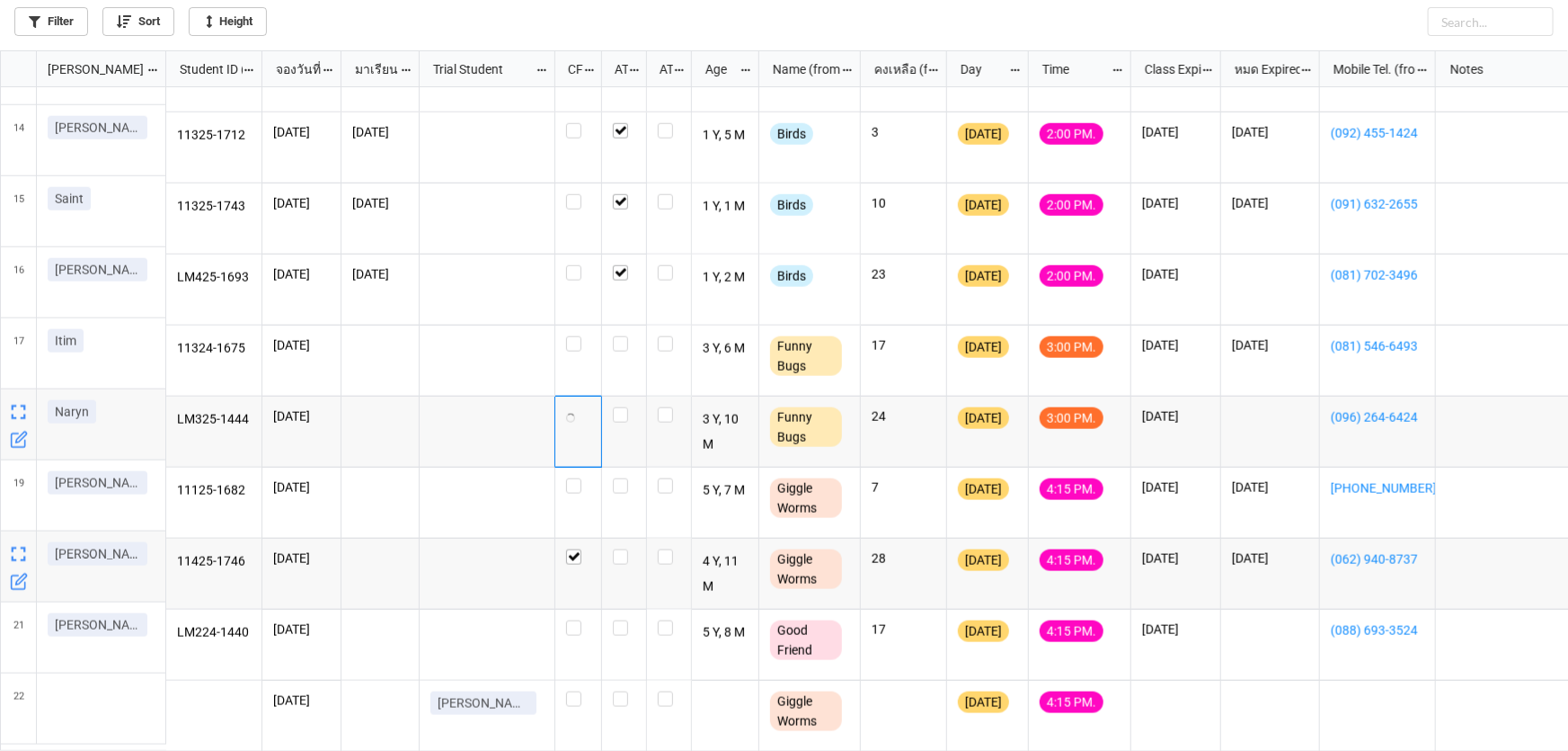
scroll to position [907, 0]
